Goal: Task Accomplishment & Management: Manage account settings

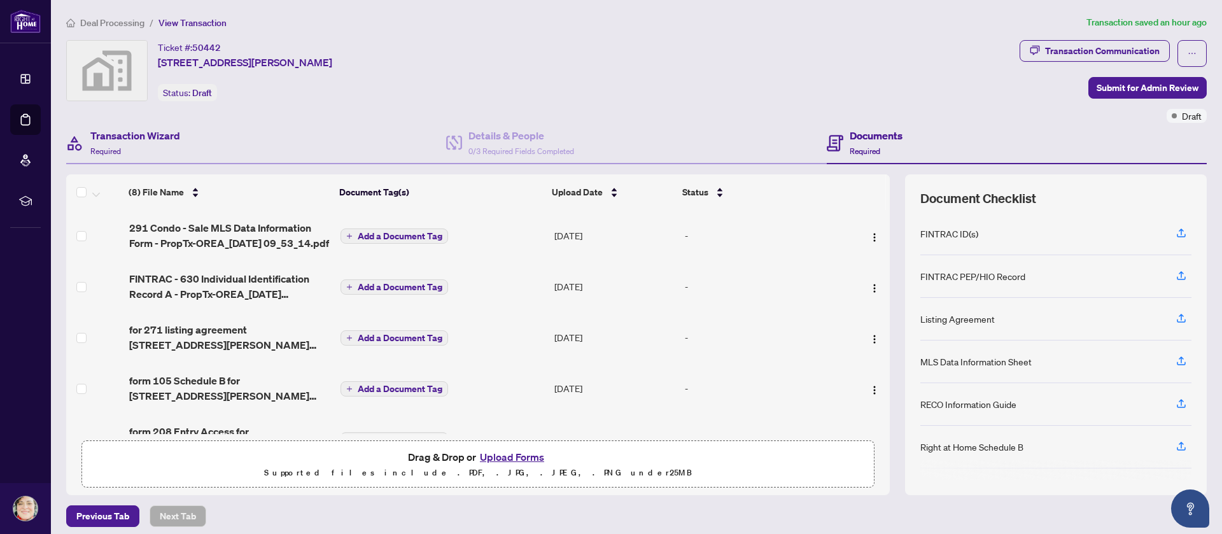
scroll to position [95, 0]
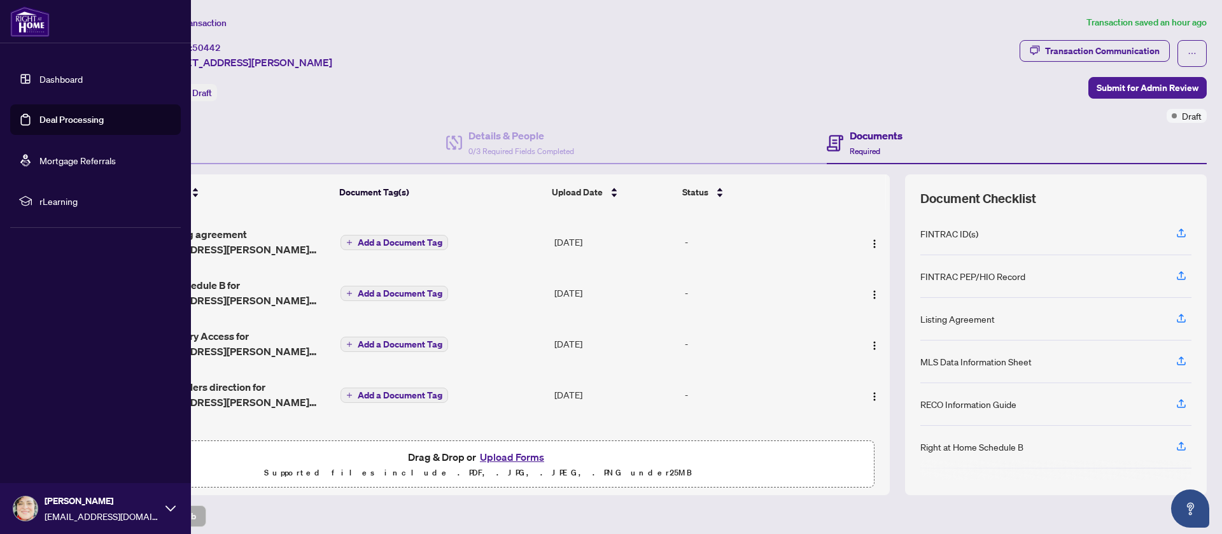
click at [50, 114] on link "Deal Processing" at bounding box center [71, 119] width 64 height 11
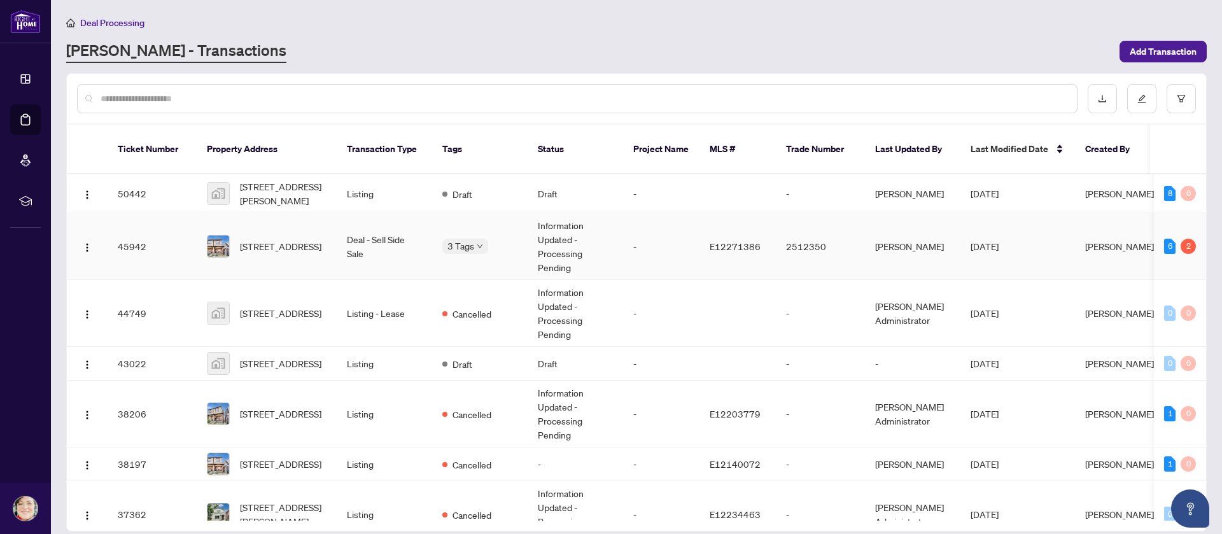
click at [824, 236] on td "2512350" at bounding box center [820, 246] width 89 height 67
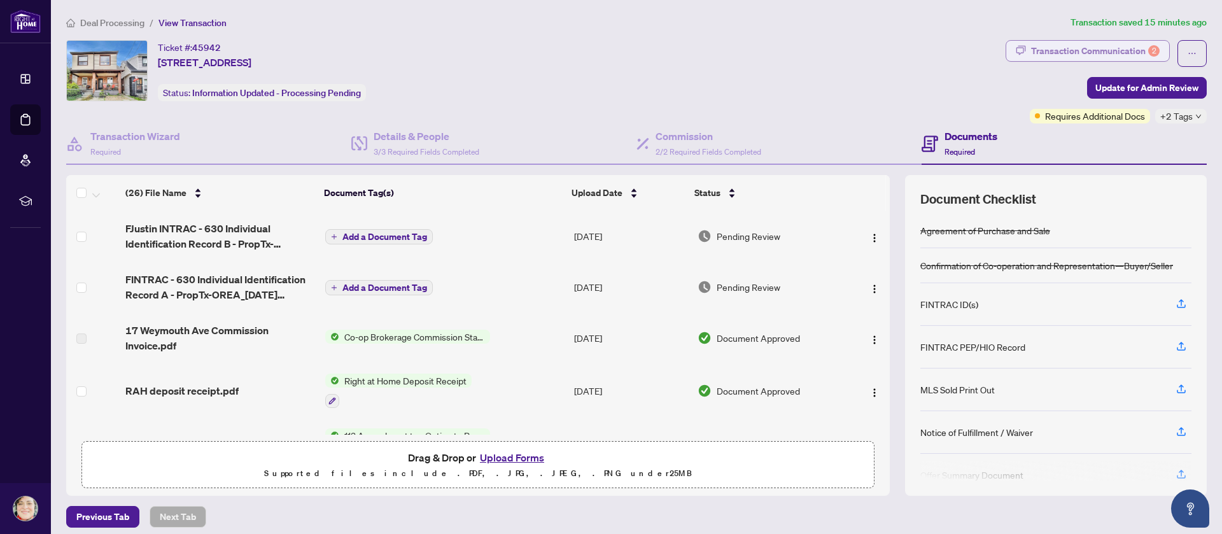
click at [1069, 50] on div "Transaction Communication 2" at bounding box center [1095, 51] width 129 height 20
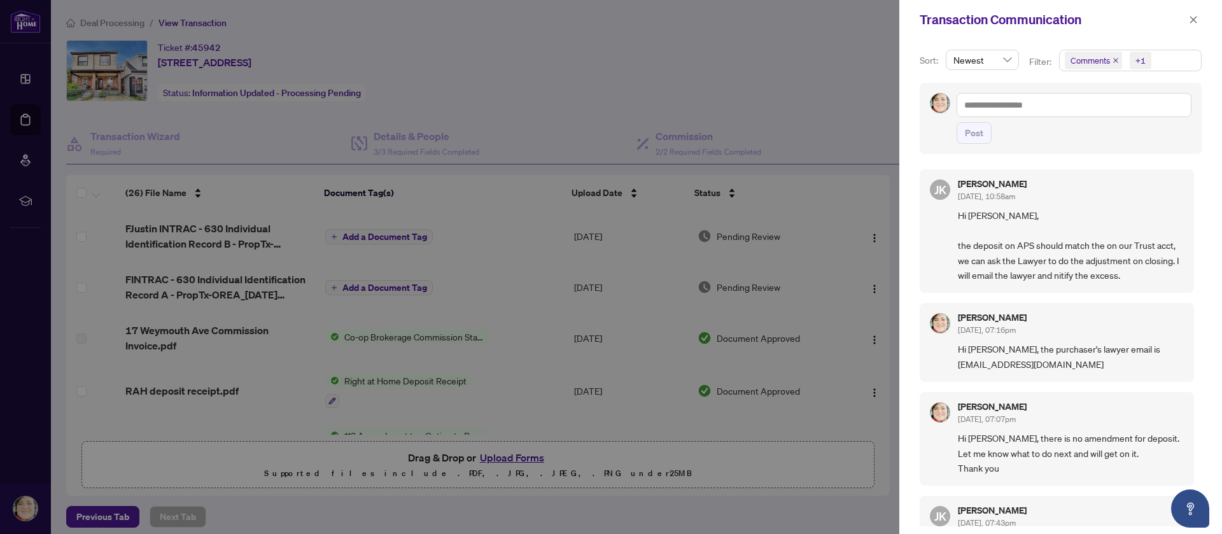
click at [1040, 268] on span "Hi [PERSON_NAME], the deposit on APS should match the on our Trust acct, we can…" at bounding box center [1071, 245] width 226 height 74
click at [492, 101] on div at bounding box center [611, 267] width 1222 height 534
click at [1193, 18] on icon "close" at bounding box center [1193, 19] width 9 height 9
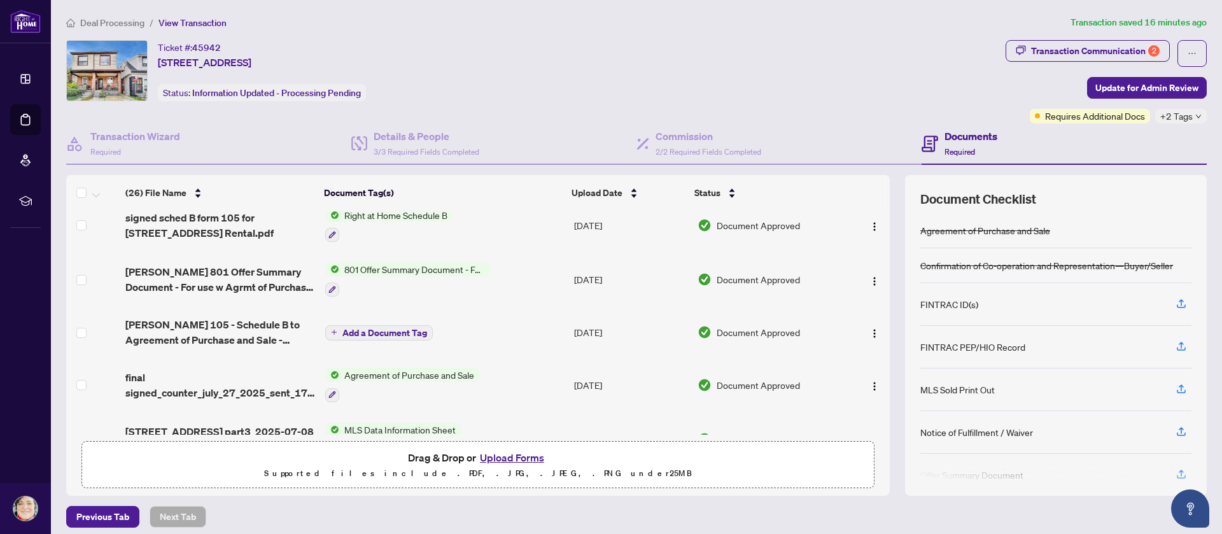
scroll to position [668, 0]
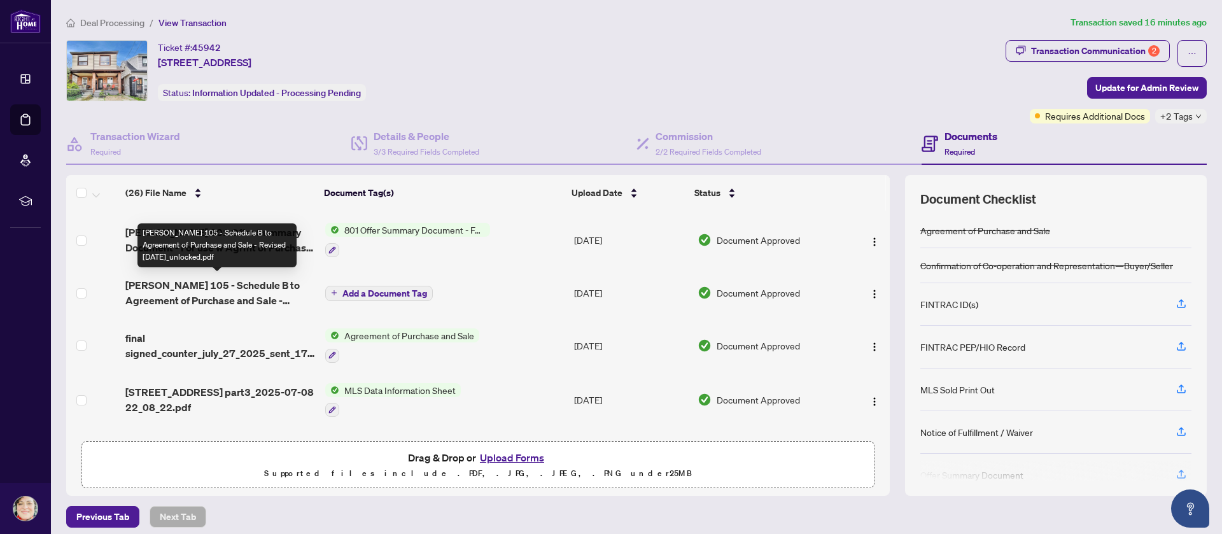
click at [202, 293] on span "[PERSON_NAME] 105 - Schedule B to Agreement of Purchase and Sale - Revised [DAT…" at bounding box center [219, 293] width 189 height 31
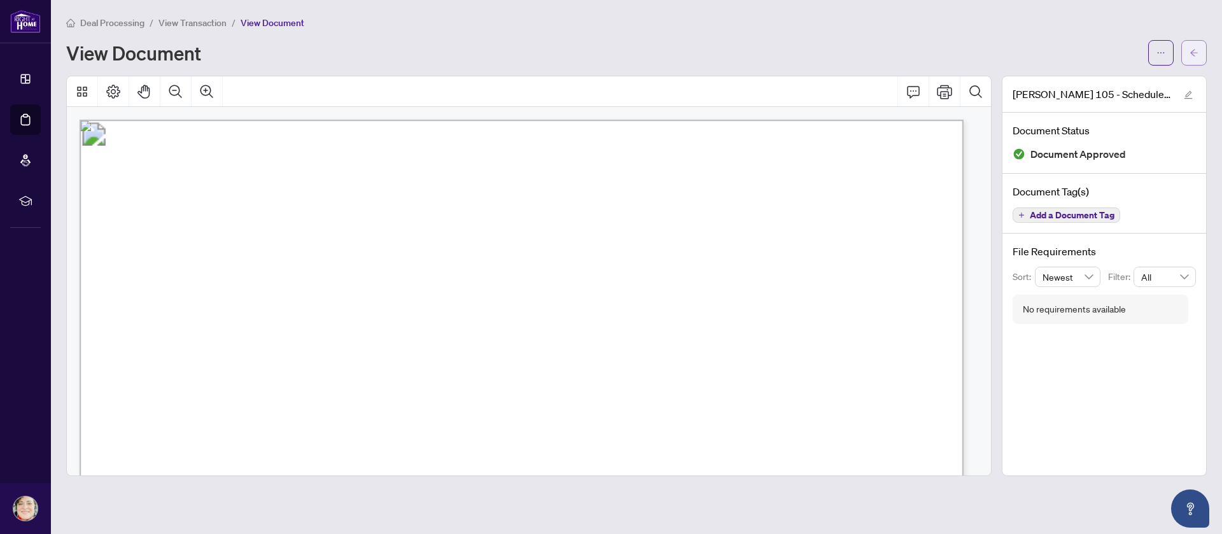
click at [1195, 51] on icon "arrow-left" at bounding box center [1194, 52] width 9 height 9
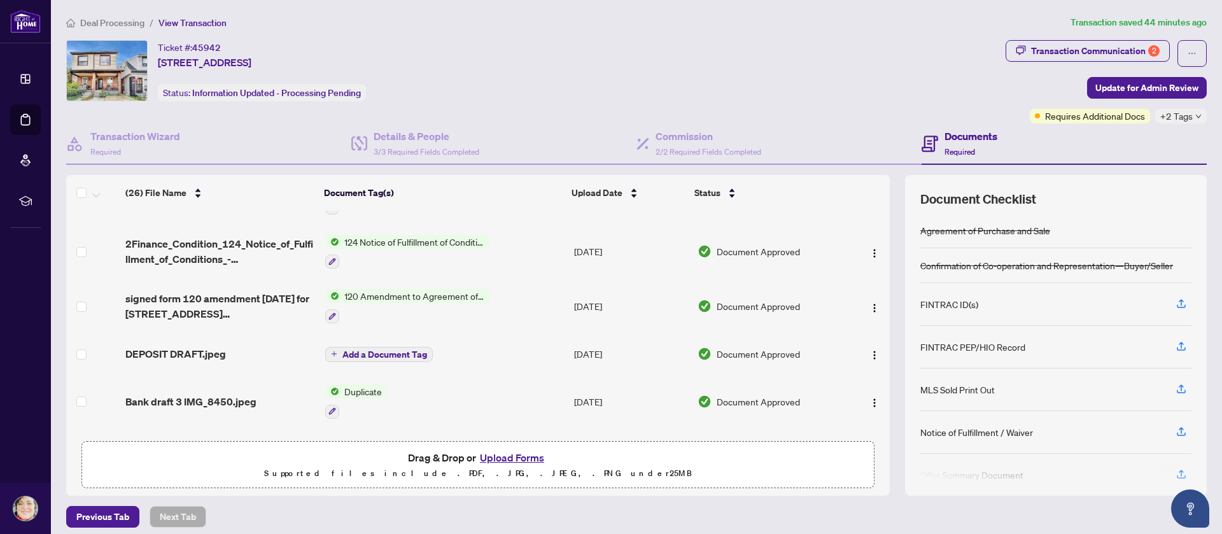
scroll to position [286, 0]
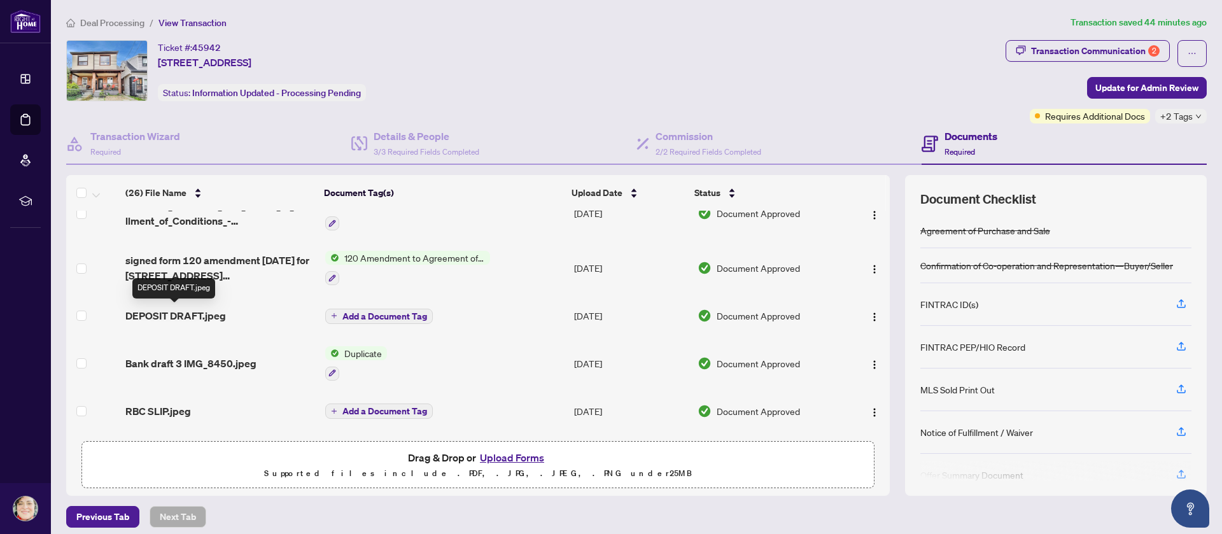
click at [191, 318] on span "DEPOSIT DRAFT.jpeg" at bounding box center [175, 315] width 101 height 15
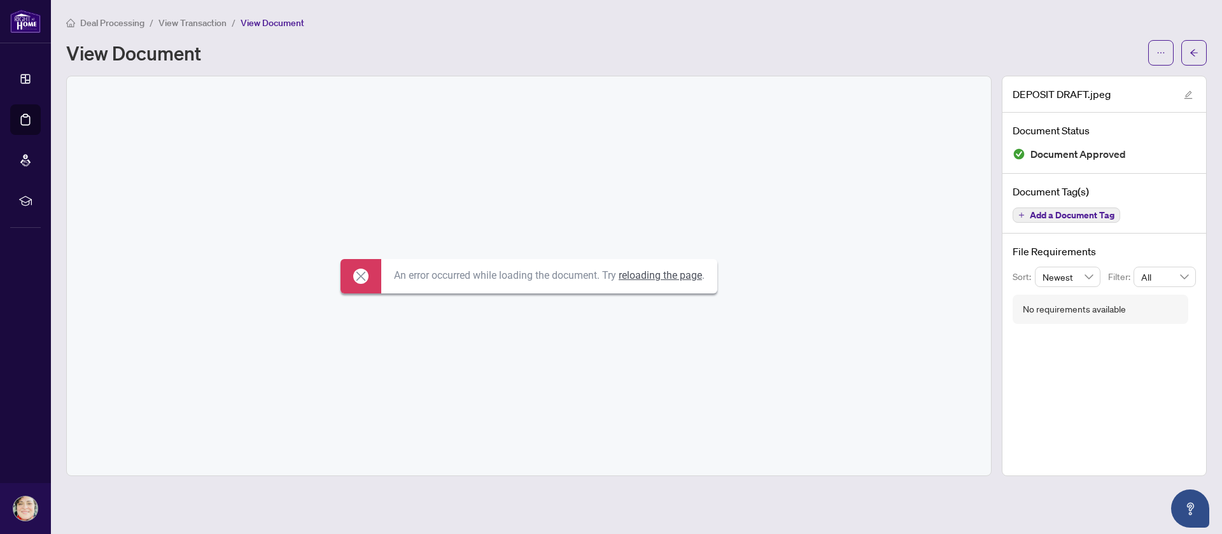
drag, startPoint x: 749, startPoint y: 200, endPoint x: 756, endPoint y: 201, distance: 6.4
click at [750, 200] on div "An error occurred while loading the document. Try reloading the page ." at bounding box center [529, 275] width 924 height 399
drag, startPoint x: 446, startPoint y: 113, endPoint x: 481, endPoint y: 116, distance: 35.2
click at [447, 114] on div "An error occurred while loading the document. Try reloading the page ." at bounding box center [529, 275] width 924 height 399
click at [1192, 51] on icon "arrow-left" at bounding box center [1194, 52] width 8 height 7
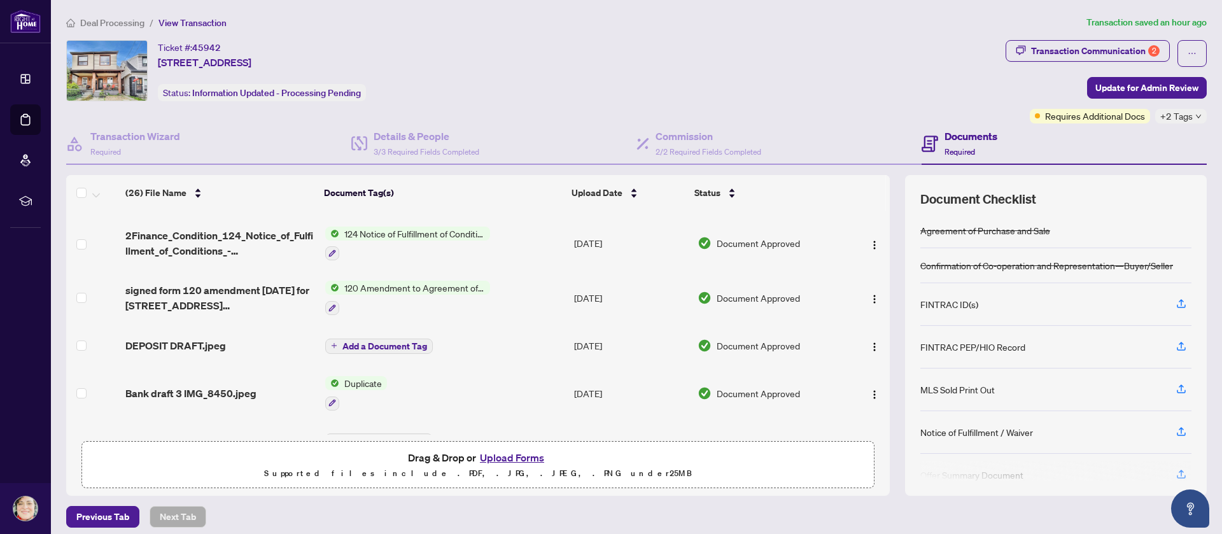
scroll to position [286, 0]
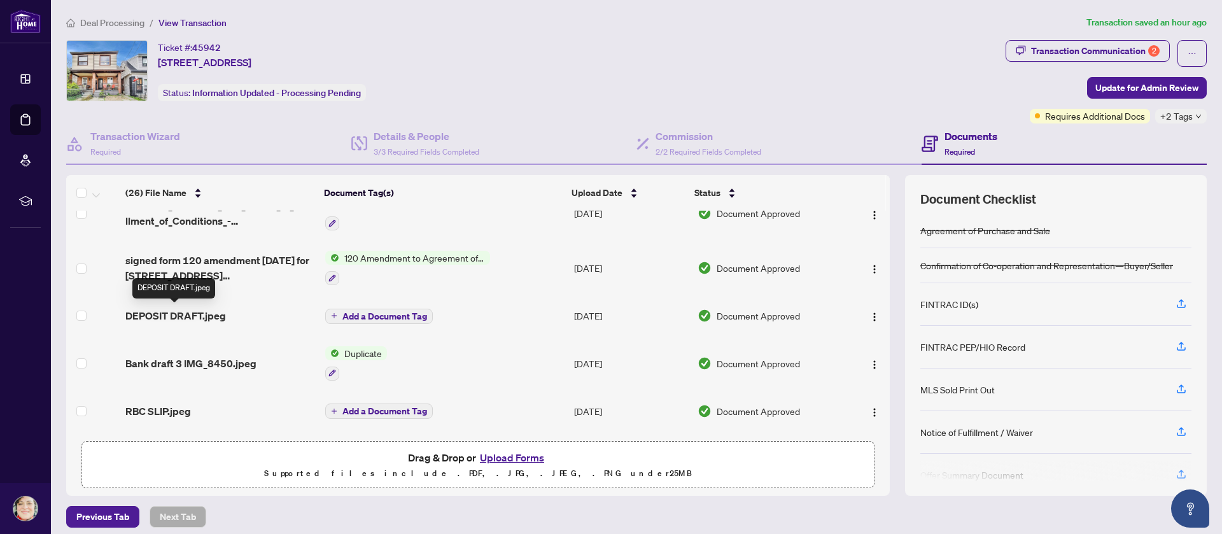
click at [156, 314] on span "DEPOSIT DRAFT.jpeg" at bounding box center [175, 315] width 101 height 15
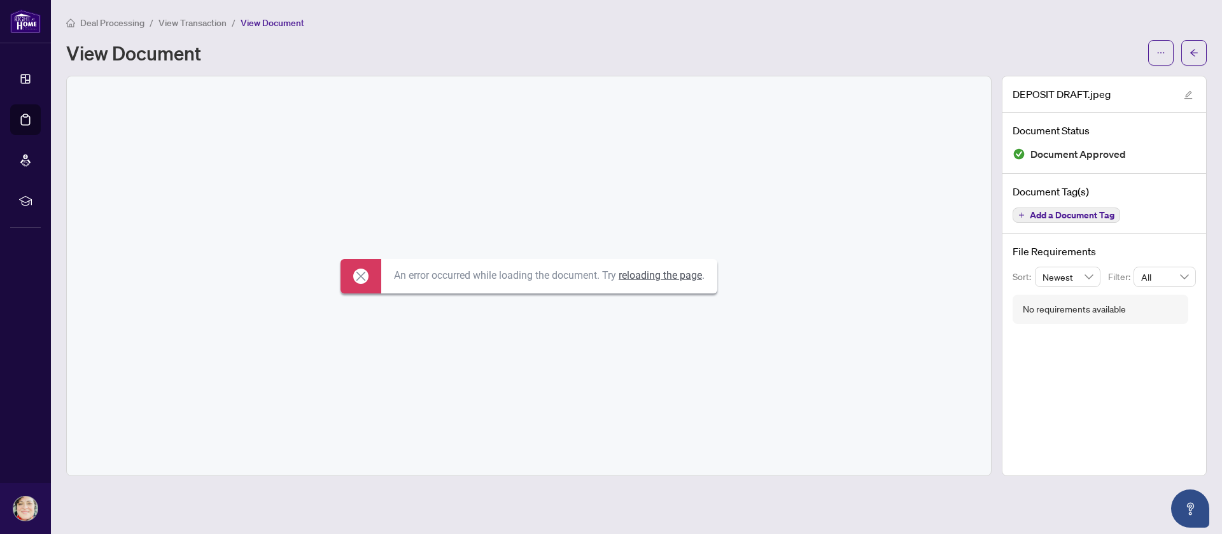
click at [355, 277] on icon at bounding box center [360, 276] width 15 height 15
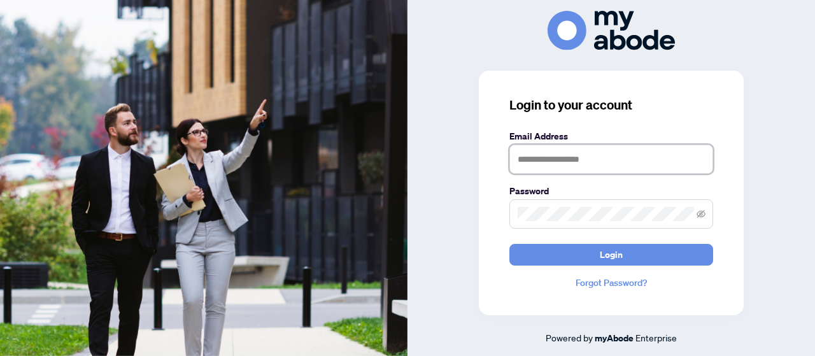
click at [567, 156] on input "text" at bounding box center [611, 158] width 204 height 29
type input "**********"
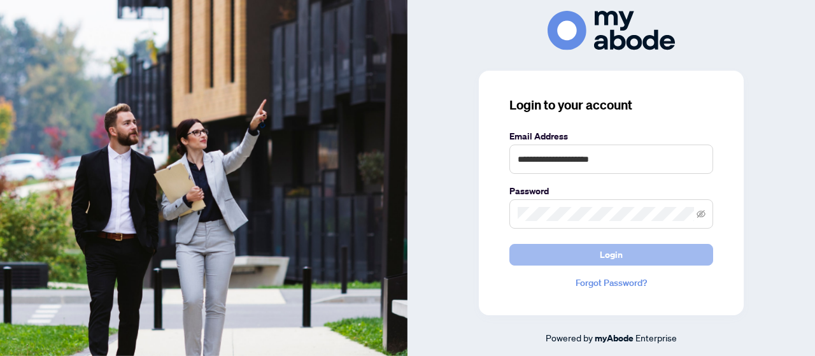
click at [612, 257] on span "Login" at bounding box center [611, 254] width 23 height 20
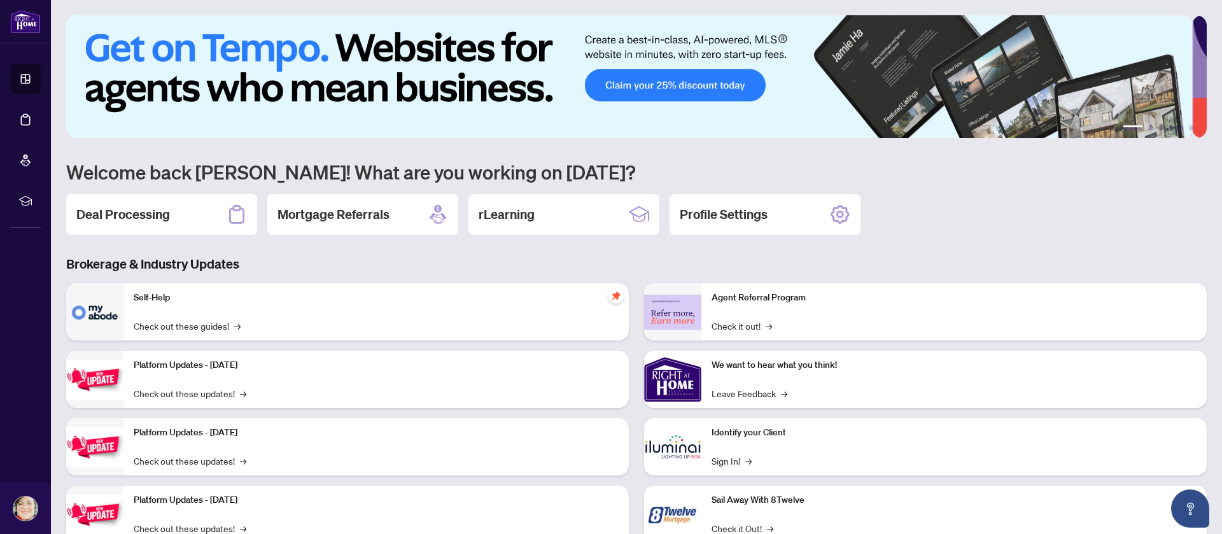
click at [1052, 205] on div "Deal Processing Mortgage Referrals rLearning Profile Settings" at bounding box center [636, 214] width 1141 height 41
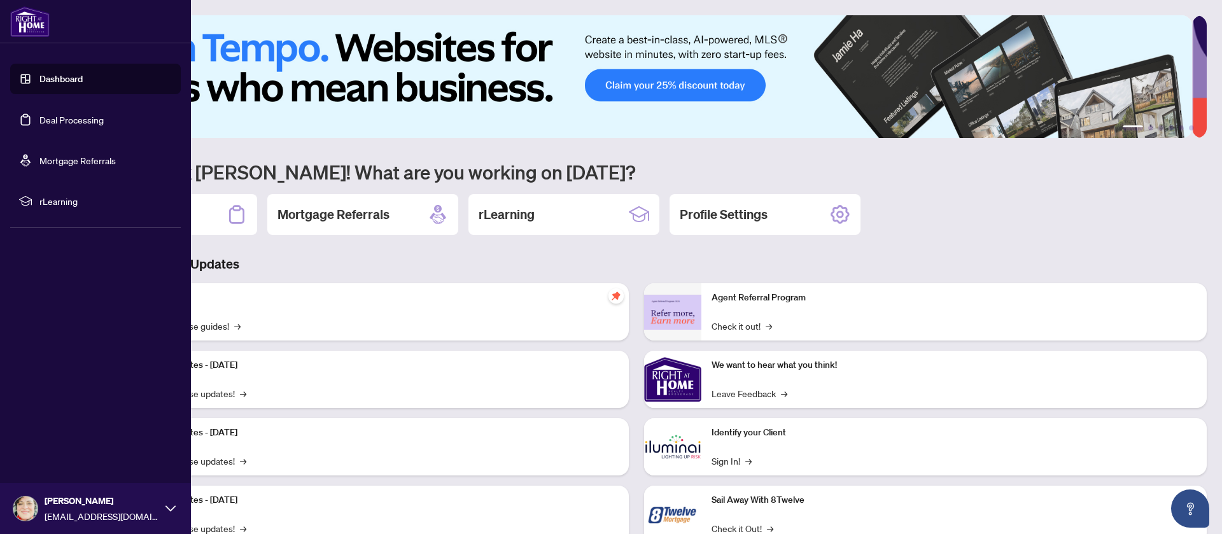
click at [73, 123] on link "Deal Processing" at bounding box center [71, 119] width 64 height 11
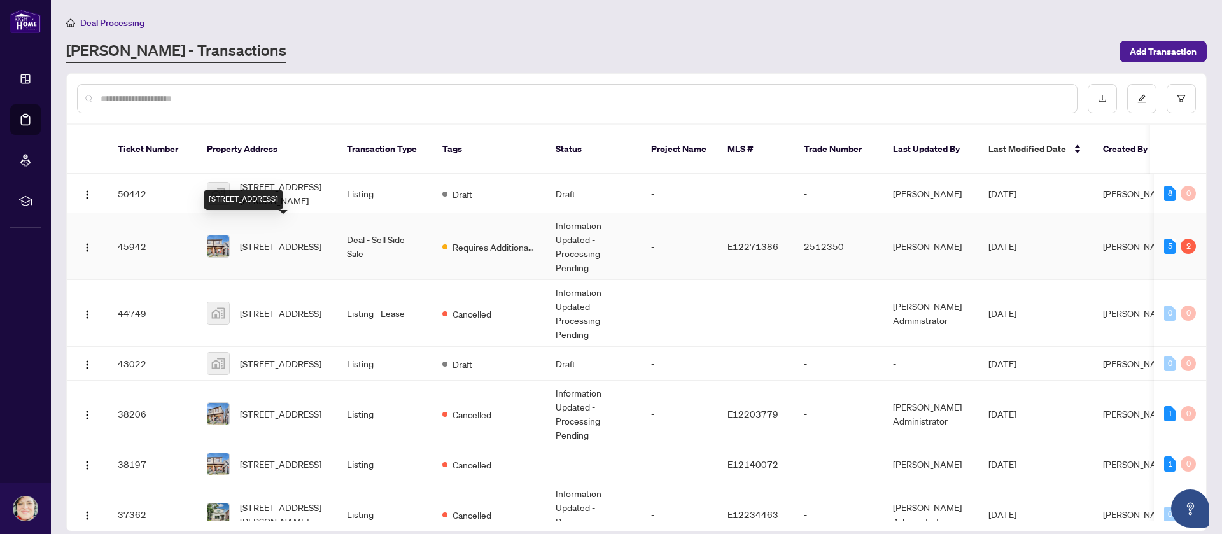
click at [269, 239] on span "[STREET_ADDRESS]" at bounding box center [280, 246] width 81 height 14
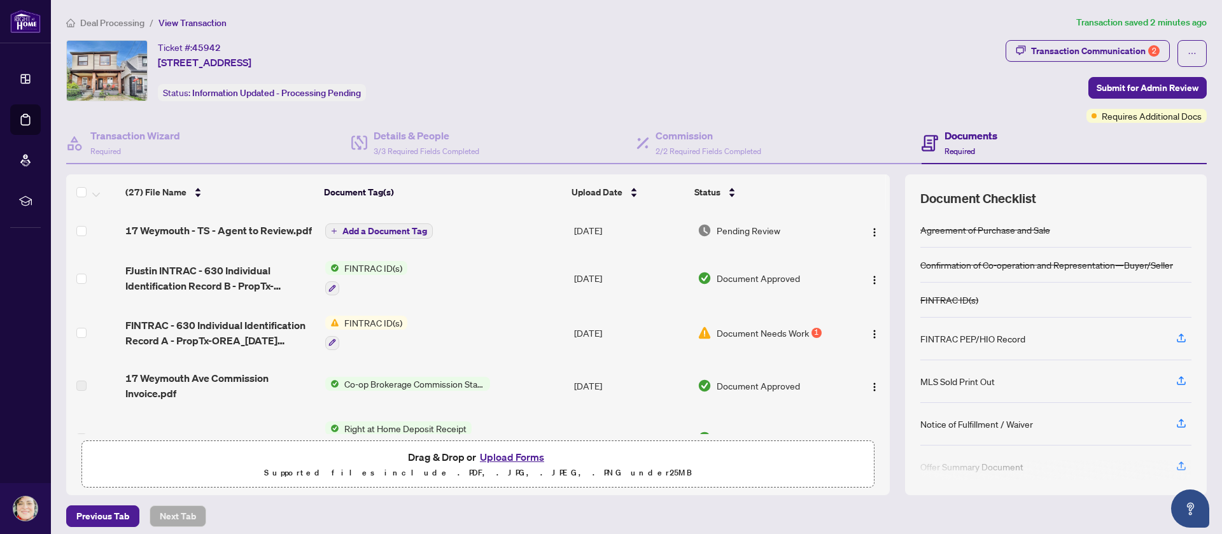
click at [549, 94] on div "Ticket #: 45942 17 Weymouth Ave, Toronto, Ontario M4C 1R6, Canada Status: Infor…" at bounding box center [533, 70] width 934 height 61
click at [603, 65] on div "Ticket #: 45942 17 Weymouth Ave, Toronto, Ontario M4C 1R6, Canada Status: Infor…" at bounding box center [533, 70] width 934 height 61
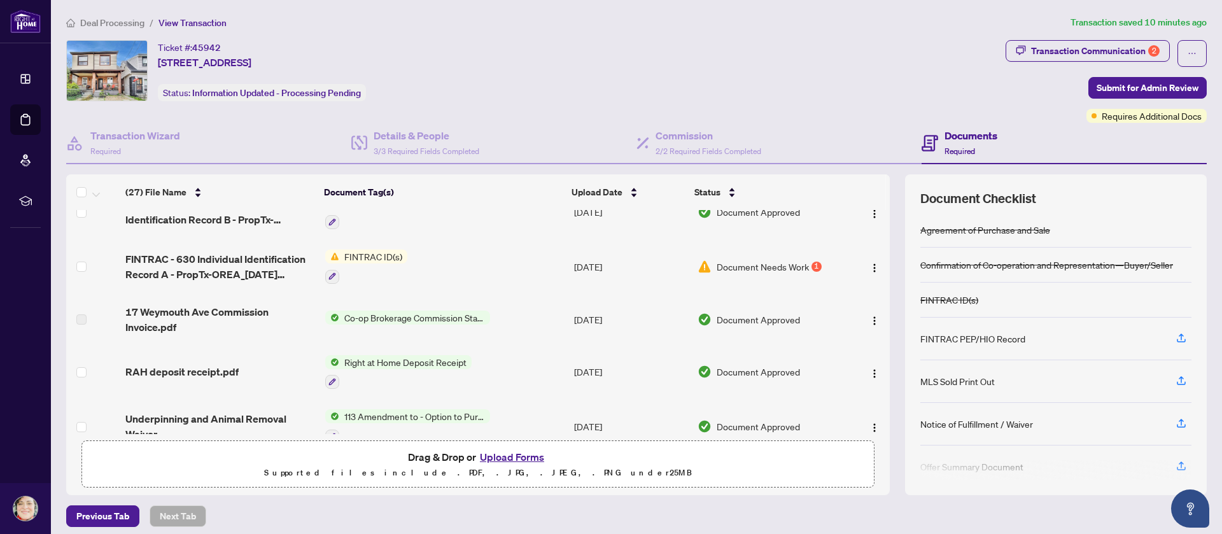
scroll to position [95, 0]
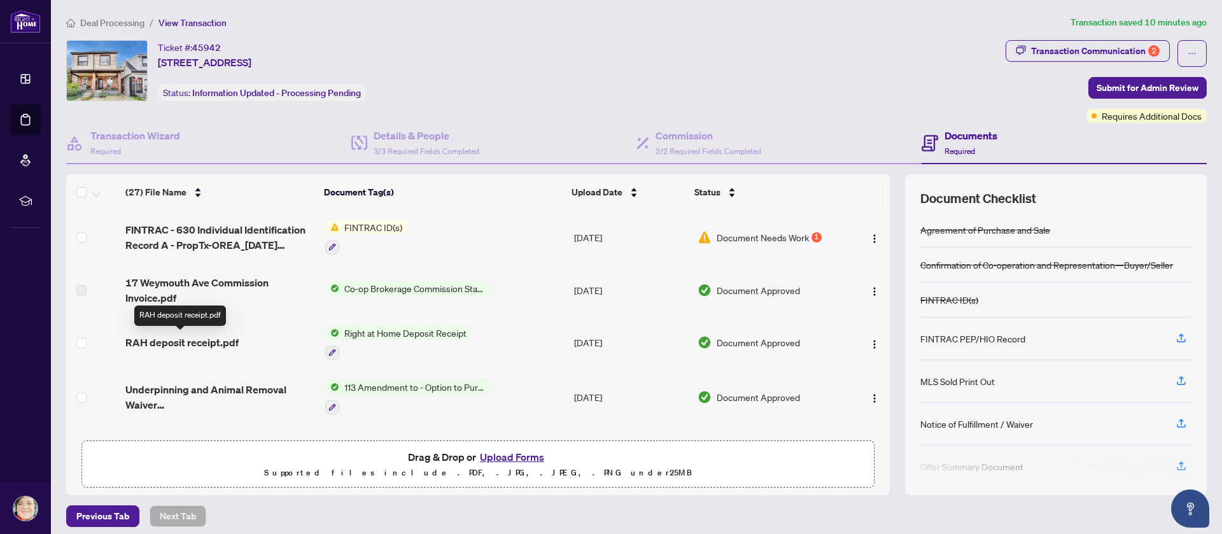
click at [167, 339] on span "RAH deposit receipt.pdf" at bounding box center [181, 342] width 113 height 15
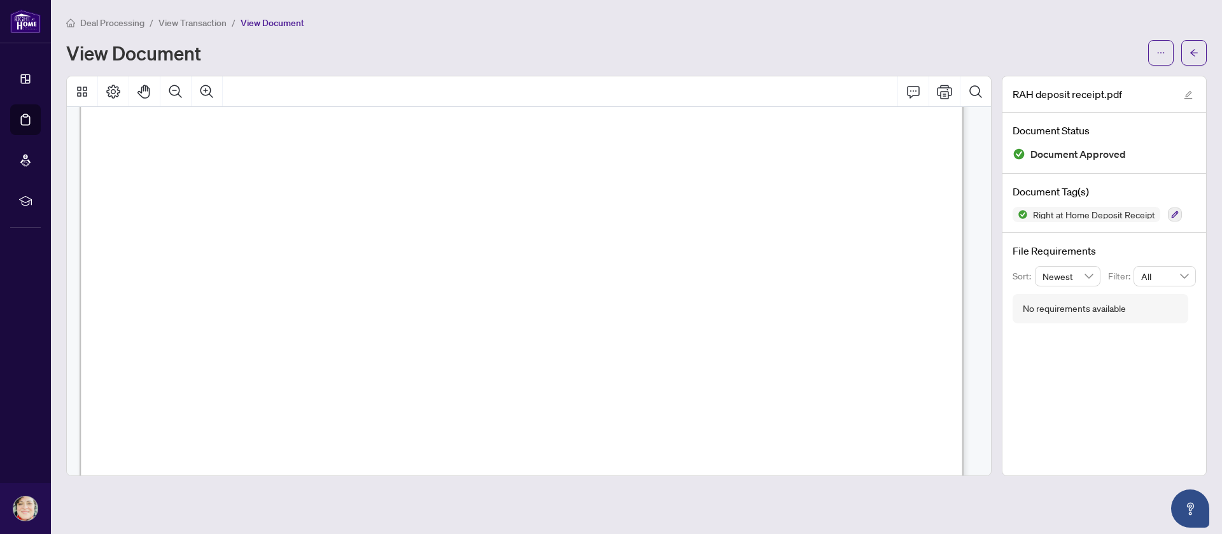
scroll to position [382, 0]
click at [1197, 54] on icon "arrow-left" at bounding box center [1194, 52] width 9 height 9
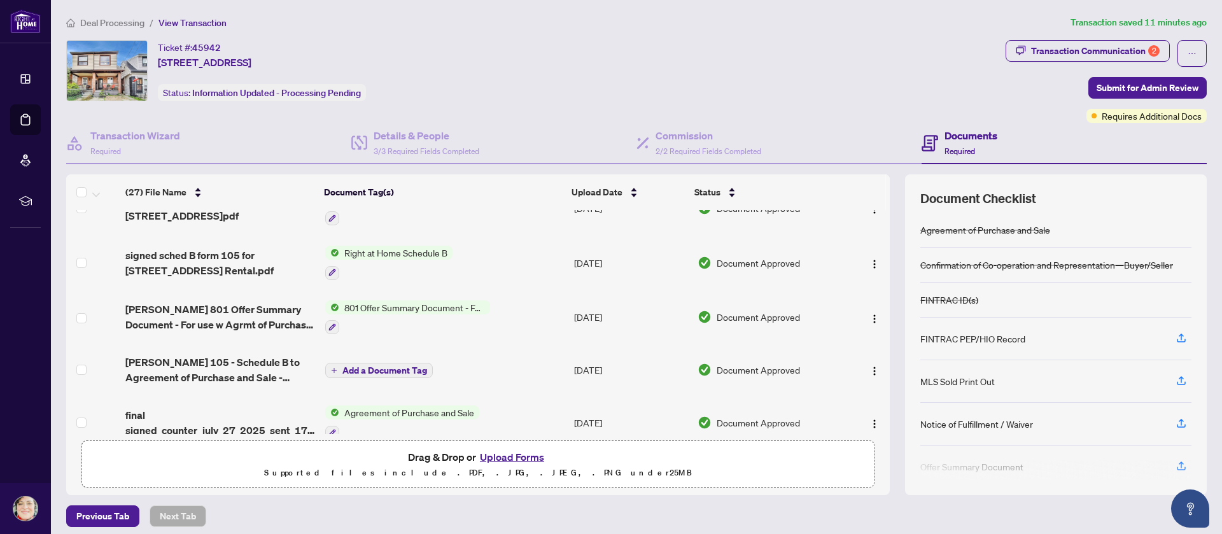
scroll to position [668, 0]
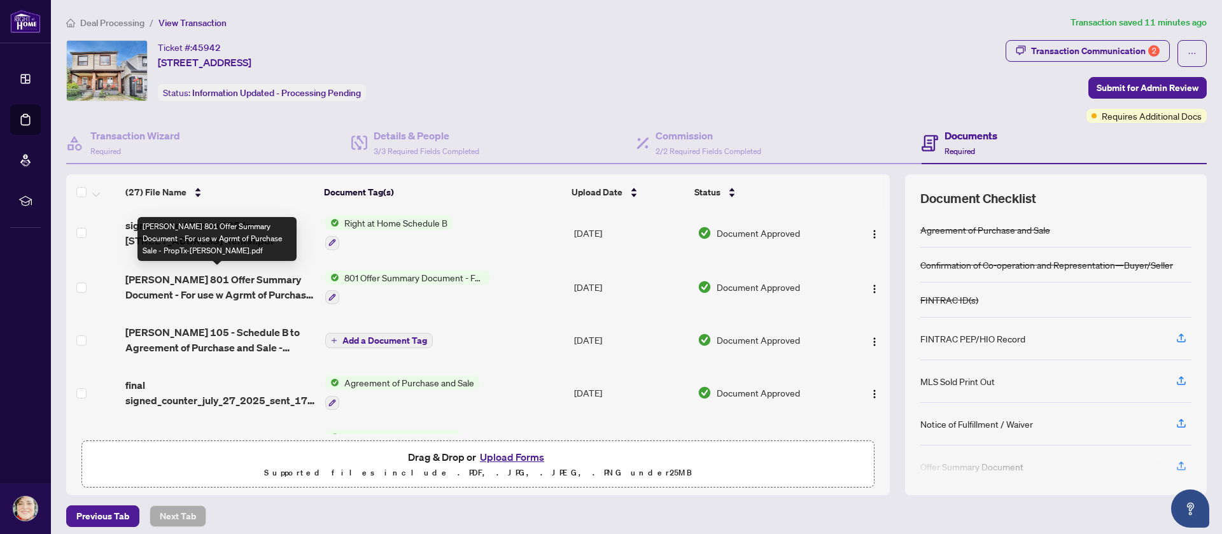
click at [148, 292] on span "[PERSON_NAME] 801 Offer Summary Document - For use w Agrmt of Purchase Sale - P…" at bounding box center [219, 287] width 189 height 31
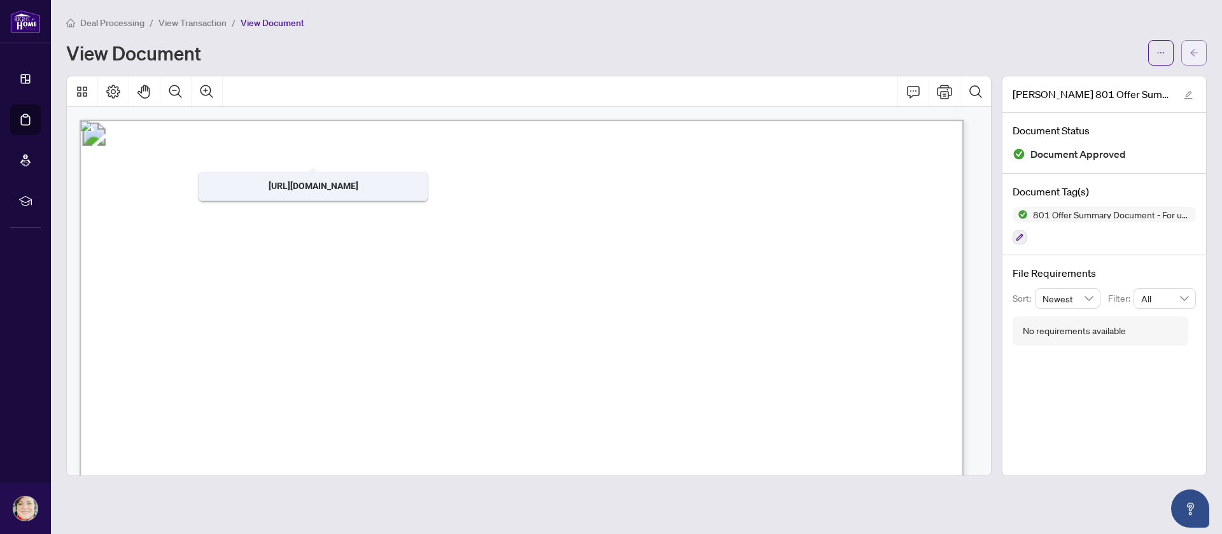
click at [1195, 48] on icon "arrow-left" at bounding box center [1194, 52] width 9 height 9
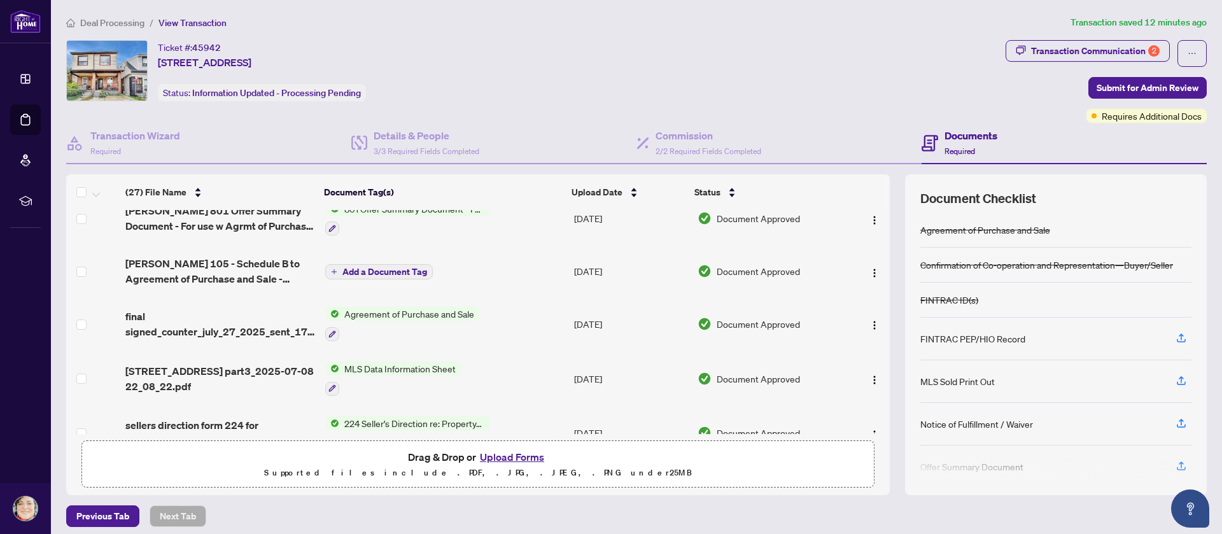
scroll to position [764, 0]
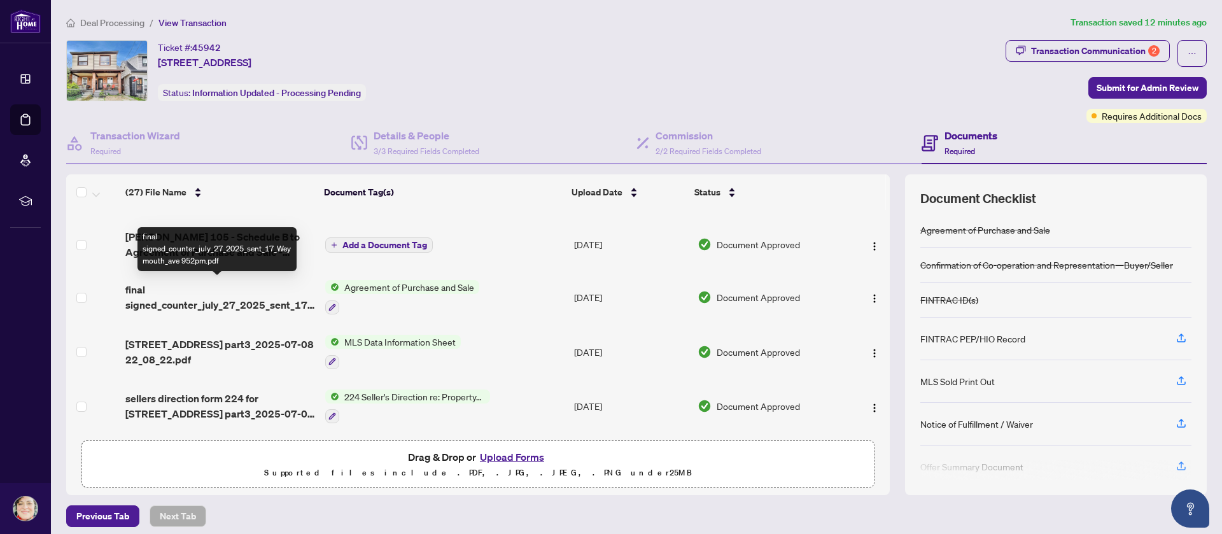
click at [197, 299] on span "final signed_counter_july_27_2025_sent_17_Weymouth_ave 952pm.pdf" at bounding box center [219, 297] width 189 height 31
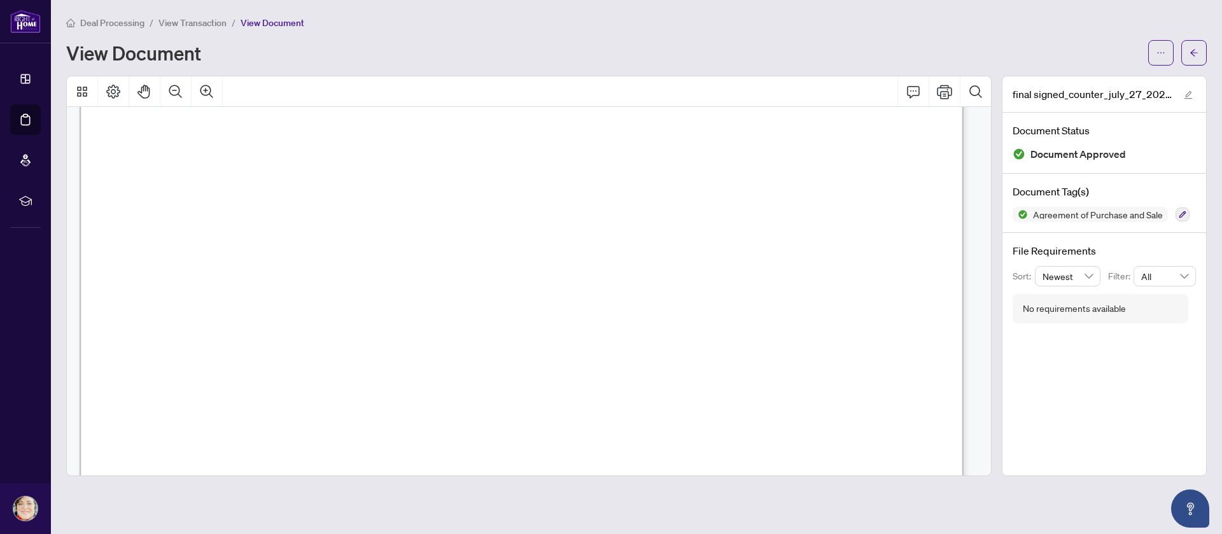
scroll to position [477, 0]
